Goal: Navigation & Orientation: Find specific page/section

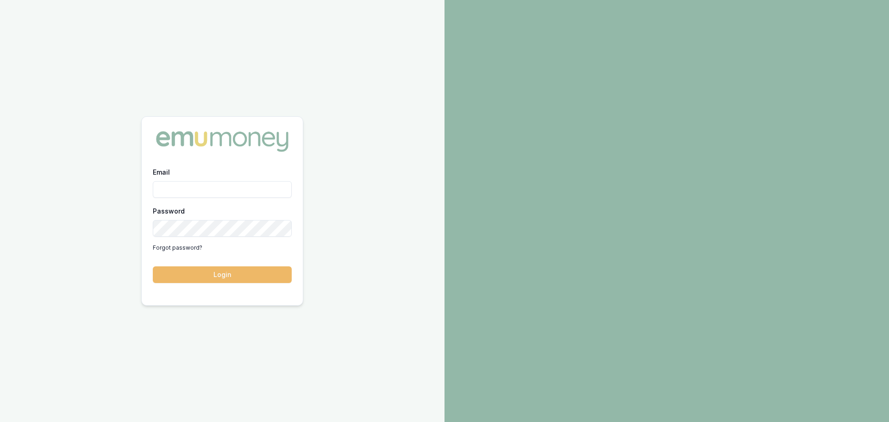
type input "jack.armstrong@emumoney.com.au"
click at [200, 278] on button "Login" at bounding box center [222, 274] width 139 height 17
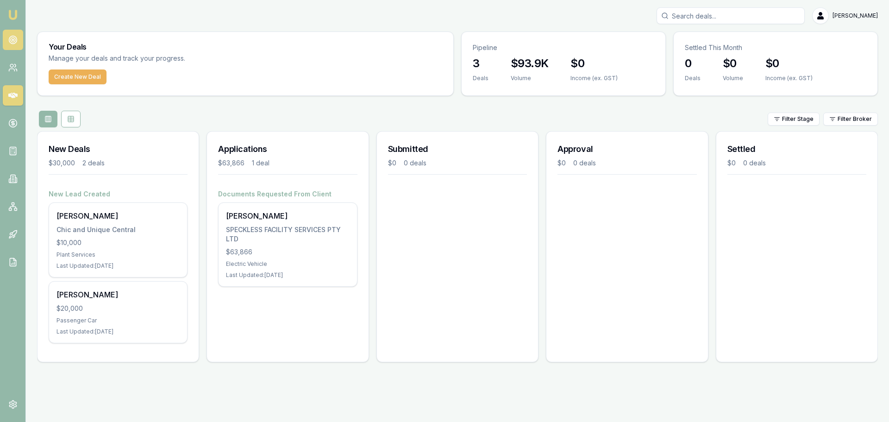
click at [6, 34] on link at bounding box center [13, 40] width 20 height 20
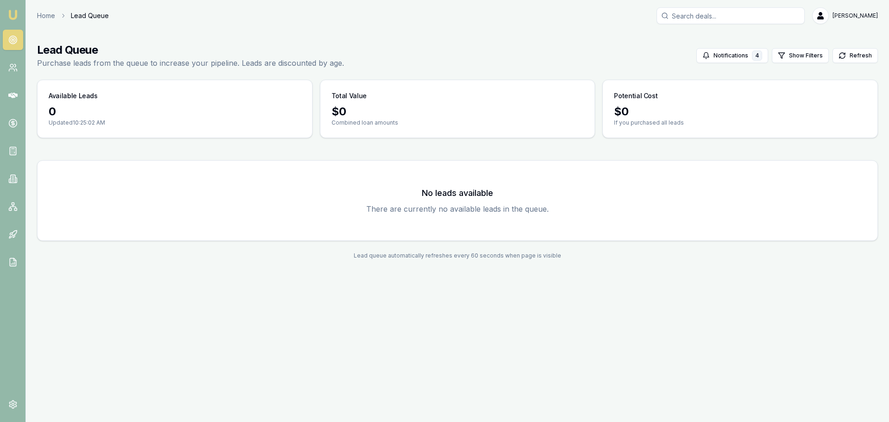
click at [149, 32] on main "Lead Queue Purchase leads from the queue to increase your pipeline. Leads are d…" at bounding box center [457, 150] width 863 height 239
click at [47, 14] on link "Home" at bounding box center [46, 15] width 18 height 9
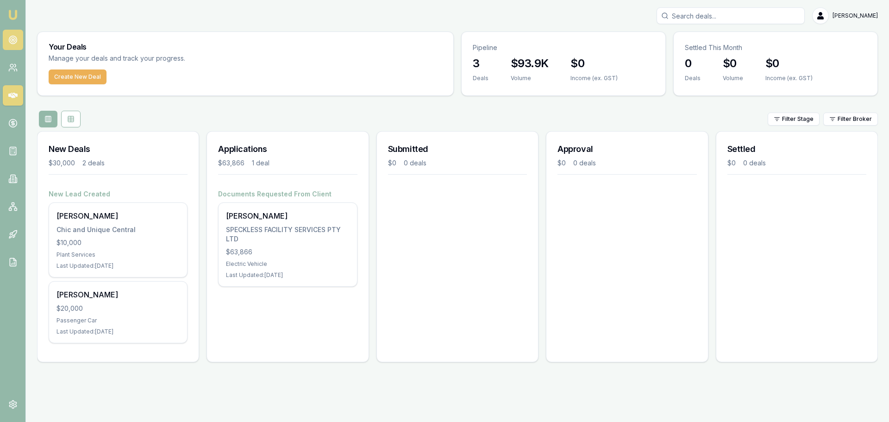
click at [11, 44] on link at bounding box center [13, 40] width 20 height 20
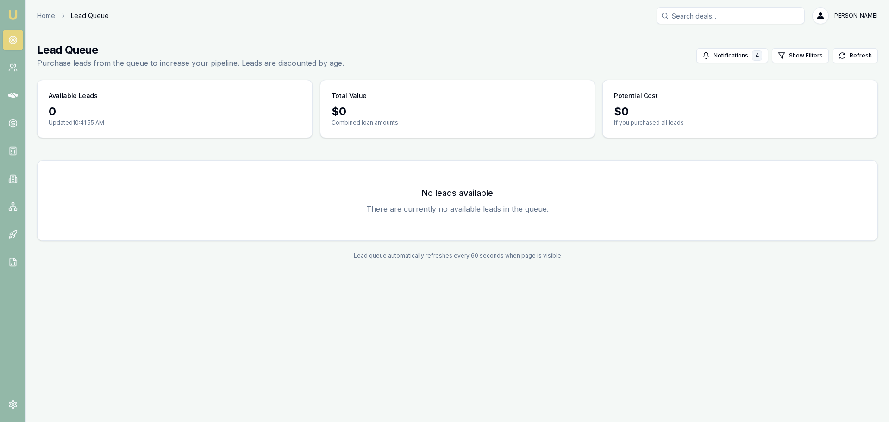
drag, startPoint x: 308, startPoint y: 353, endPoint x: 313, endPoint y: 338, distance: 15.7
click at [311, 348] on div "Emu Broker Home Lead Queue Jack Armstrong Toggle Menu Lead Queue Purchase leads…" at bounding box center [444, 211] width 889 height 422
